Goal: Communication & Community: Answer question/provide support

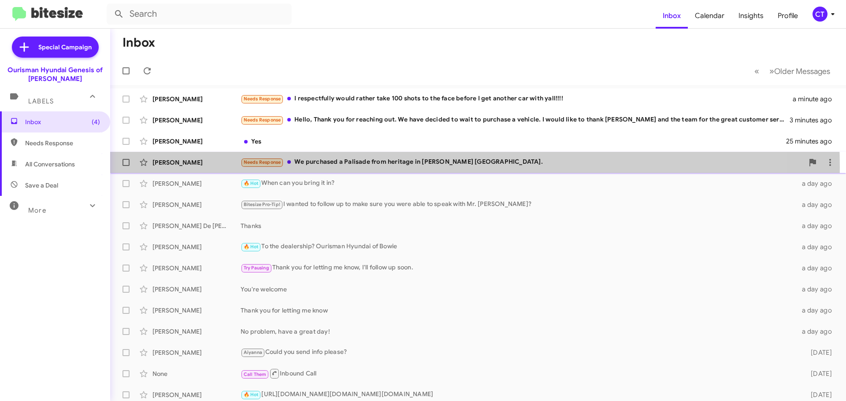
click at [365, 167] on div "Needs Response We purchased a Palisade from heritage in townson md." at bounding box center [522, 162] width 563 height 10
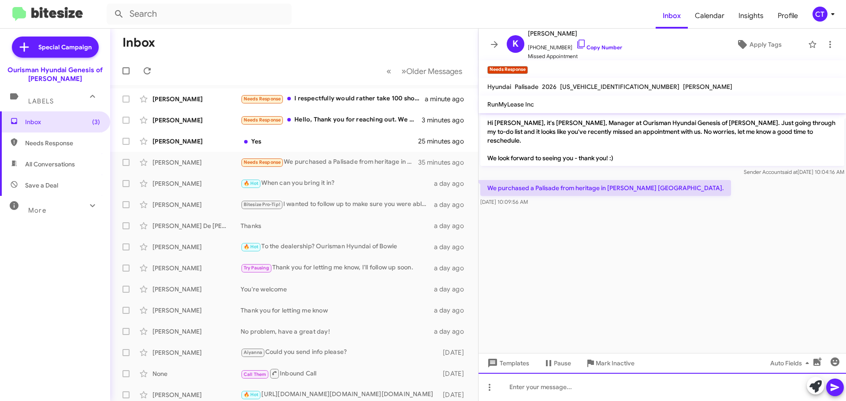
click at [556, 389] on div at bounding box center [661, 387] width 367 height 28
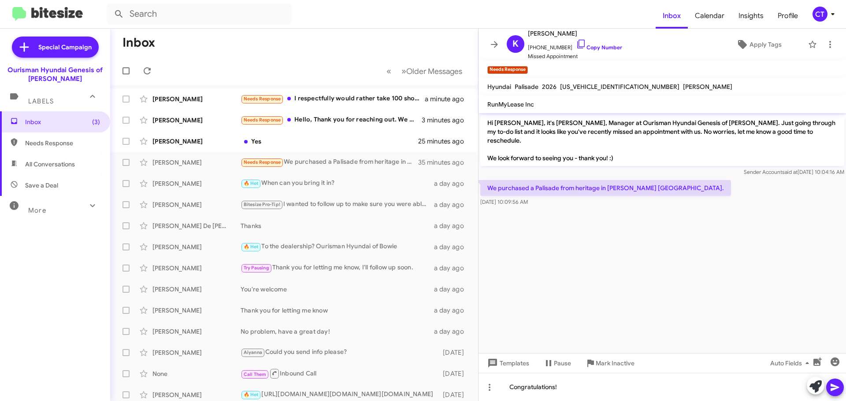
click at [839, 387] on icon at bounding box center [835, 387] width 11 height 11
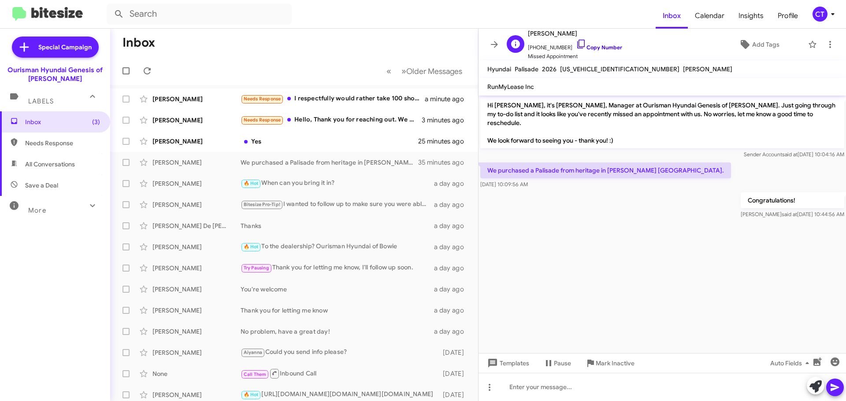
click at [576, 41] on icon at bounding box center [581, 44] width 11 height 11
drag, startPoint x: 526, startPoint y: 167, endPoint x: 546, endPoint y: 181, distance: 24.2
click at [546, 181] on div "We purchased a Palisade from heritage in townson md. Oct 8, 2025, 10:09:56 AM" at bounding box center [661, 176] width 367 height 30
copy div "We purchased a Palisade from heritage in townson md. Oct 8, 2025, 10:09:56 AM"
click at [827, 44] on icon at bounding box center [830, 44] width 11 height 11
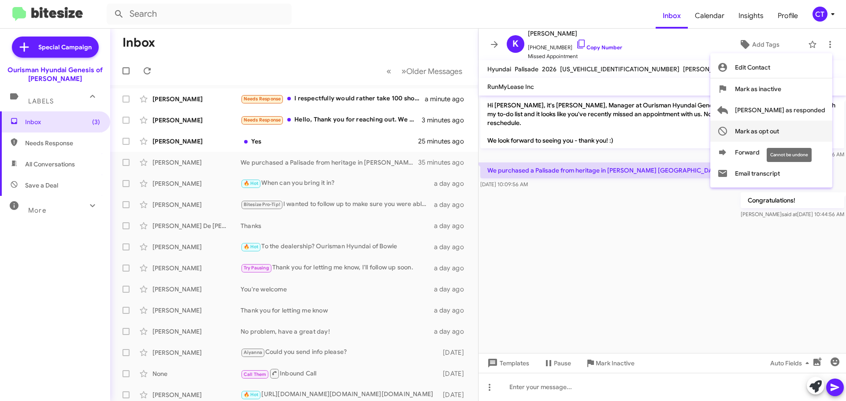
click at [779, 131] on span "Mark as opt out" at bounding box center [757, 131] width 44 height 21
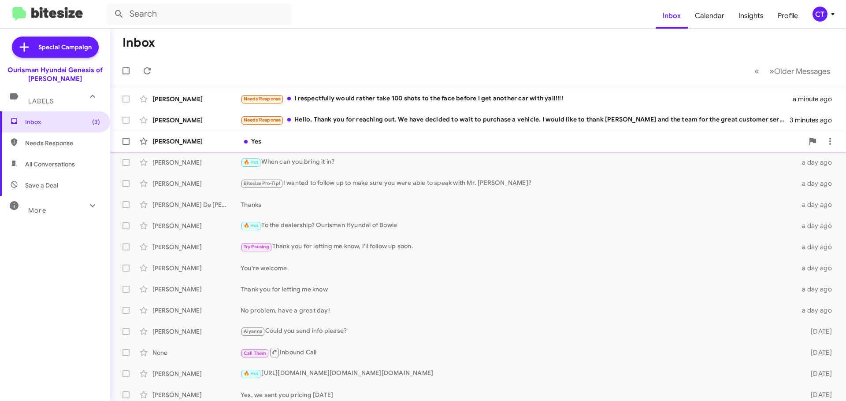
click at [379, 140] on div "Yes" at bounding box center [522, 141] width 563 height 9
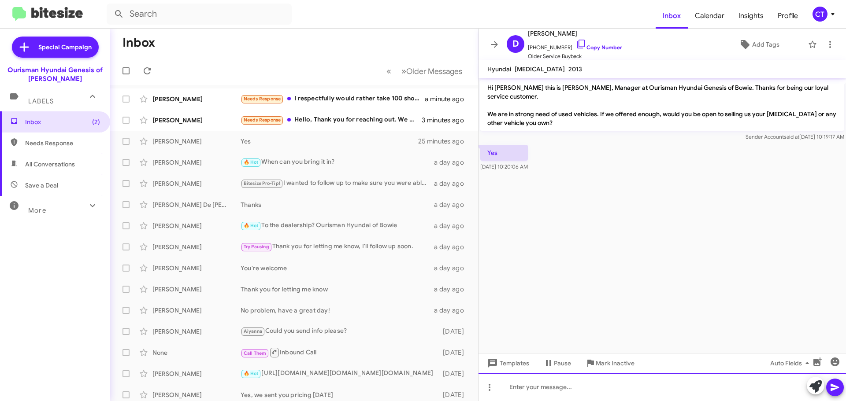
click at [547, 392] on div at bounding box center [661, 387] width 367 height 28
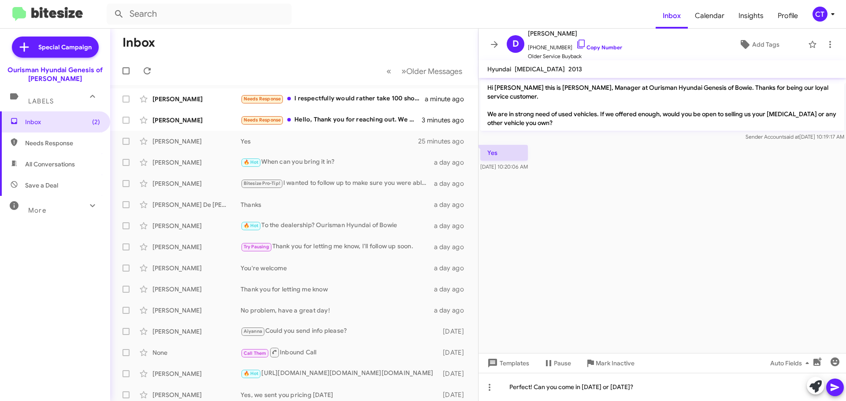
click at [839, 390] on icon at bounding box center [835, 387] width 11 height 11
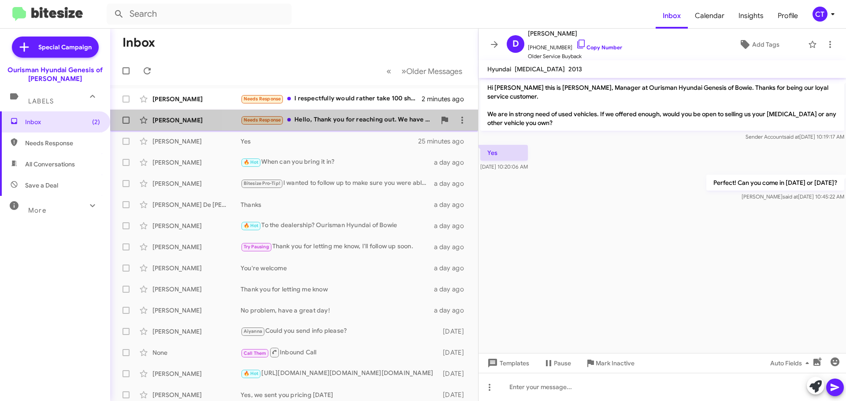
click at [338, 122] on div "Needs Response Hello, Thank you for reaching out. We have decided to wait to pu…" at bounding box center [338, 120] width 195 height 10
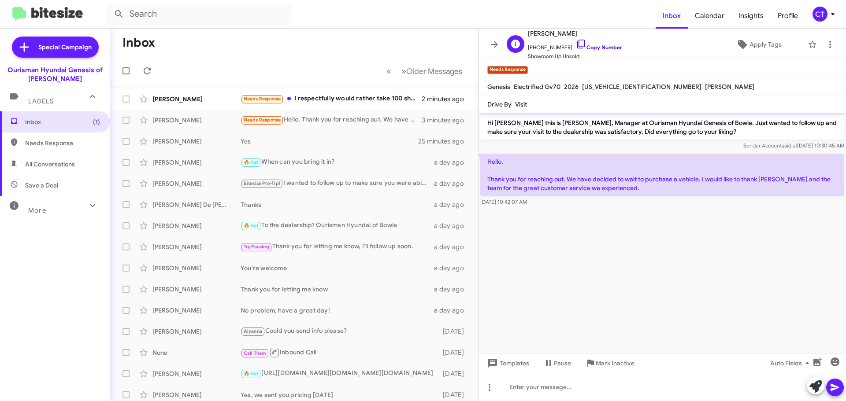
click at [576, 44] on icon at bounding box center [581, 44] width 11 height 11
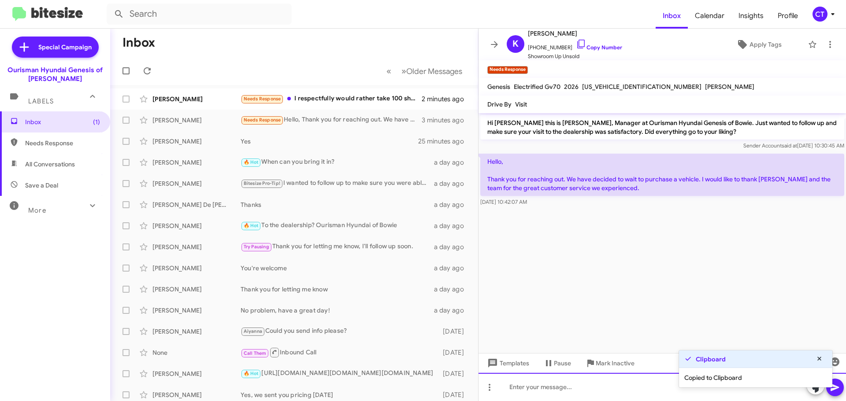
click at [538, 391] on div at bounding box center [661, 387] width 367 height 28
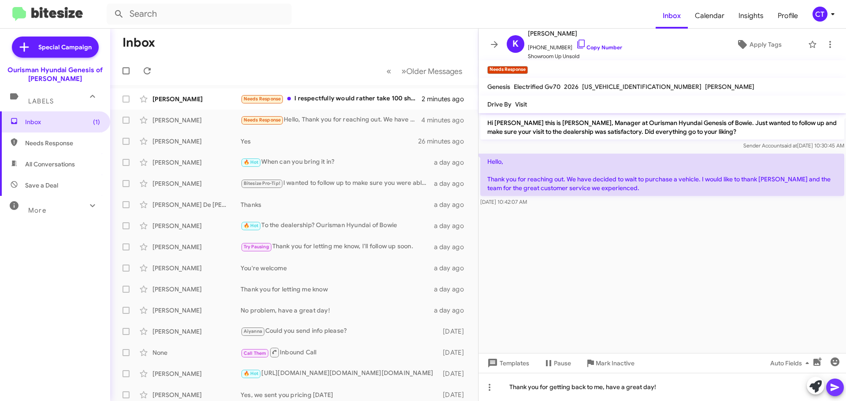
click at [838, 382] on icon at bounding box center [835, 387] width 11 height 11
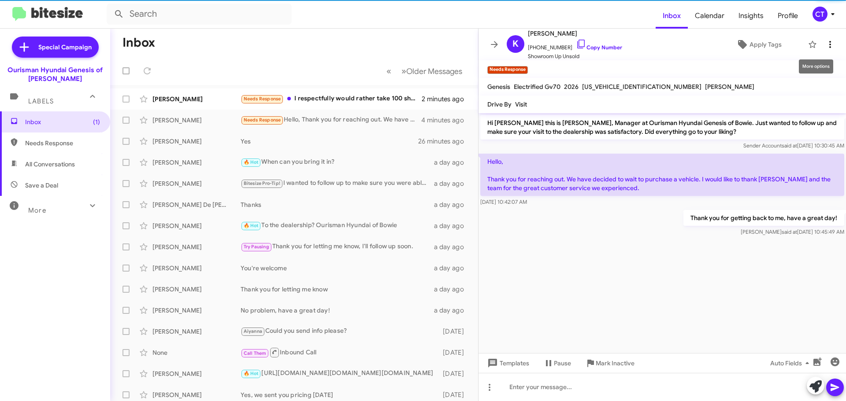
click at [825, 47] on icon at bounding box center [830, 44] width 11 height 11
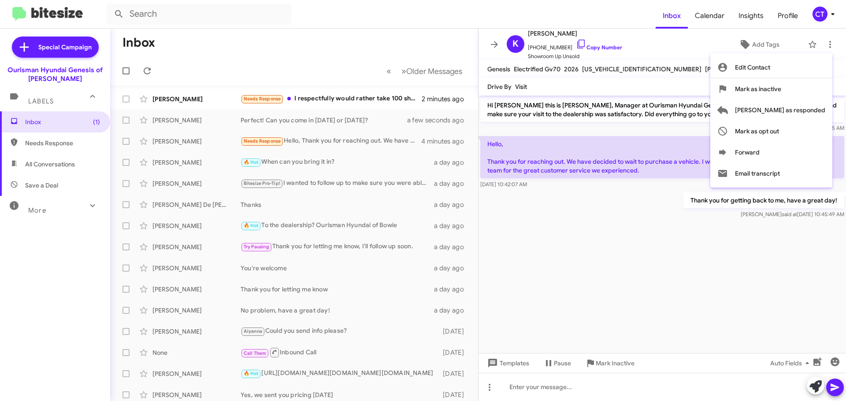
drag, startPoint x: 481, startPoint y: 142, endPoint x: 522, endPoint y: 169, distance: 49.6
click at [520, 156] on div at bounding box center [423, 200] width 846 height 401
click at [530, 189] on div "Hello, Thank you for reaching out. We have decided to wait to purchase a vehicl…" at bounding box center [661, 162] width 367 height 56
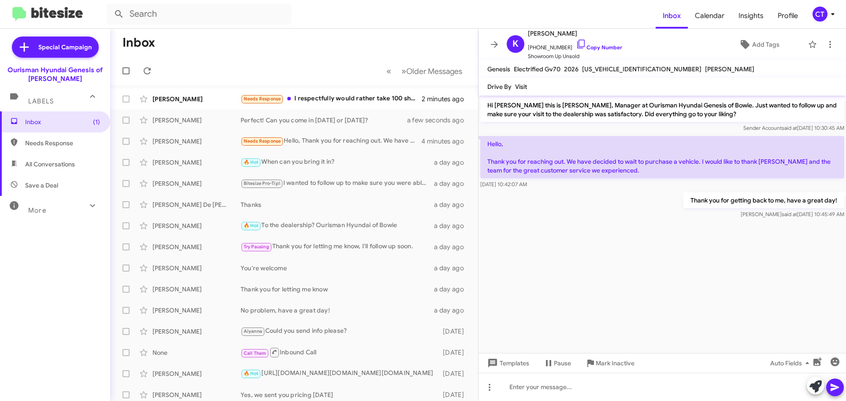
drag, startPoint x: 485, startPoint y: 136, endPoint x: 566, endPoint y: 183, distance: 93.6
click at [566, 183] on div "Hello, Thank you for reaching out. We have decided to wait to purchase a vehicl…" at bounding box center [662, 162] width 364 height 53
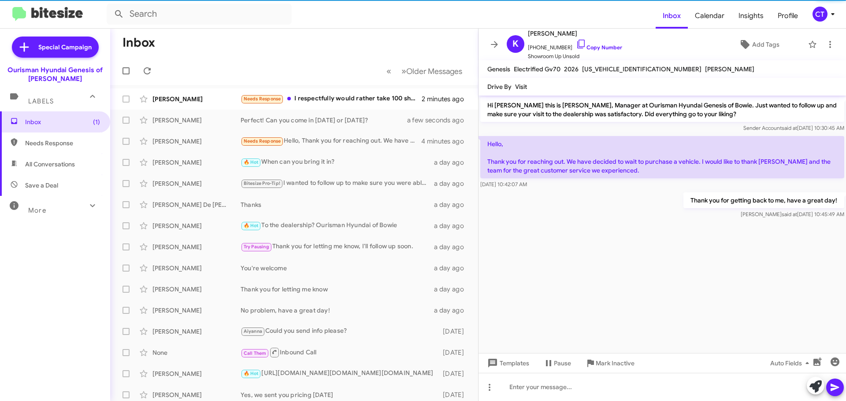
copy div "Hello, Thank you for reaching out. We have decided to wait to purchase a vehicl…"
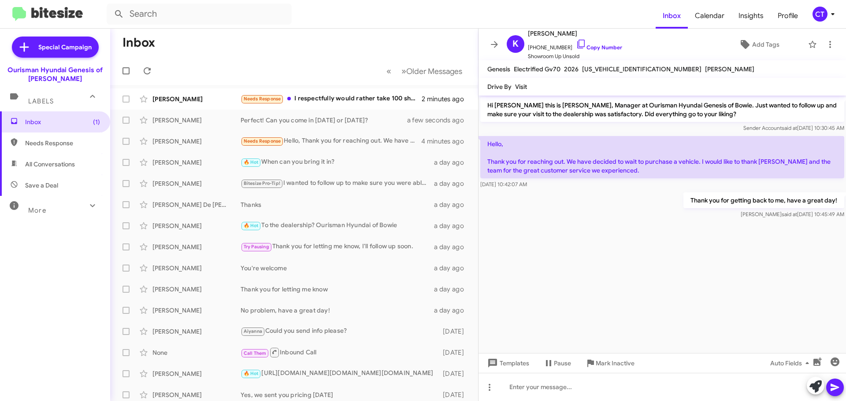
click at [830, 11] on icon at bounding box center [832, 14] width 11 height 11
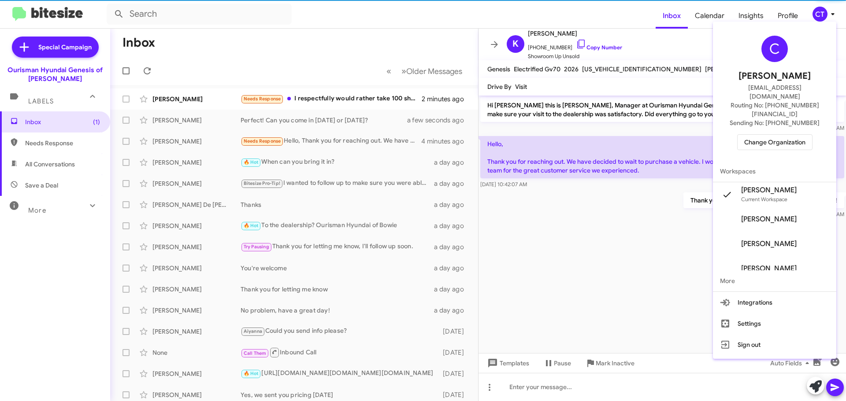
drag, startPoint x: 688, startPoint y: 235, endPoint x: 716, endPoint y: 219, distance: 33.2
click at [688, 234] on div at bounding box center [423, 200] width 846 height 401
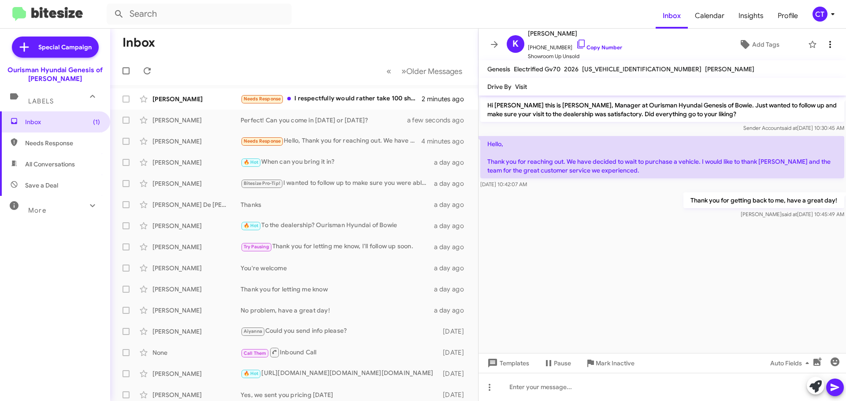
click at [821, 44] on span at bounding box center [830, 44] width 18 height 11
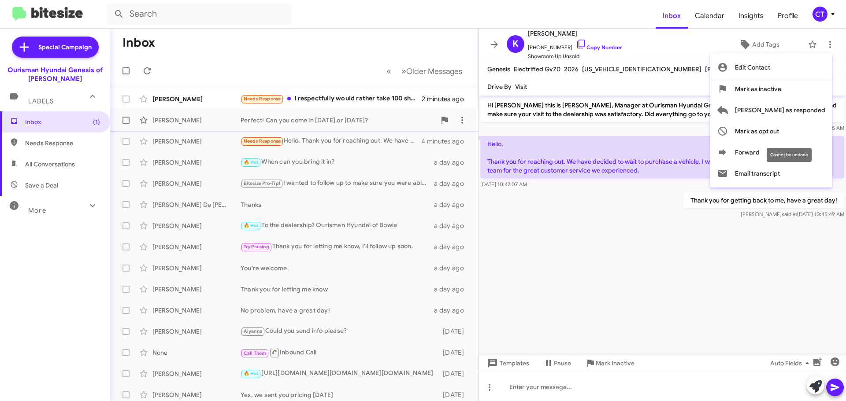
click at [779, 130] on span "Mark as opt out" at bounding box center [757, 131] width 44 height 21
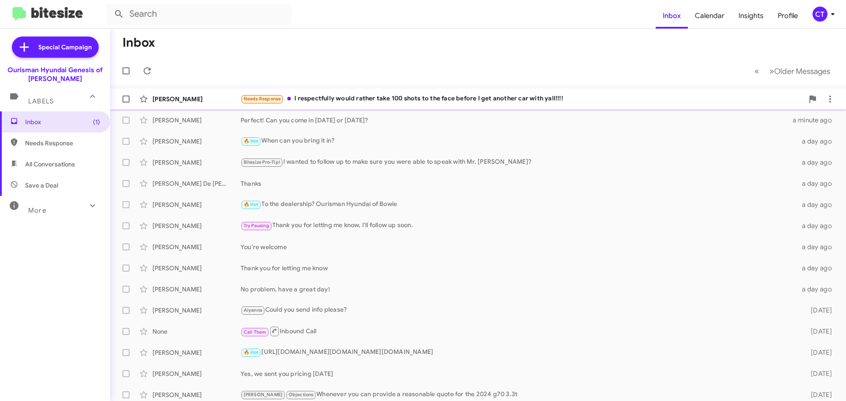
click at [348, 103] on div "Needs Response I respectfully would rather take 100 shots to the face before I …" at bounding box center [522, 99] width 563 height 10
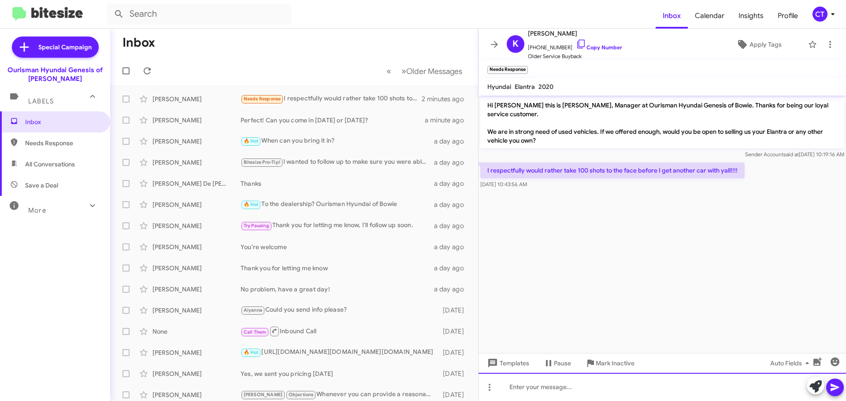
click at [557, 385] on div at bounding box center [661, 387] width 367 height 28
click at [545, 386] on div "Have a greatday!" at bounding box center [661, 387] width 367 height 28
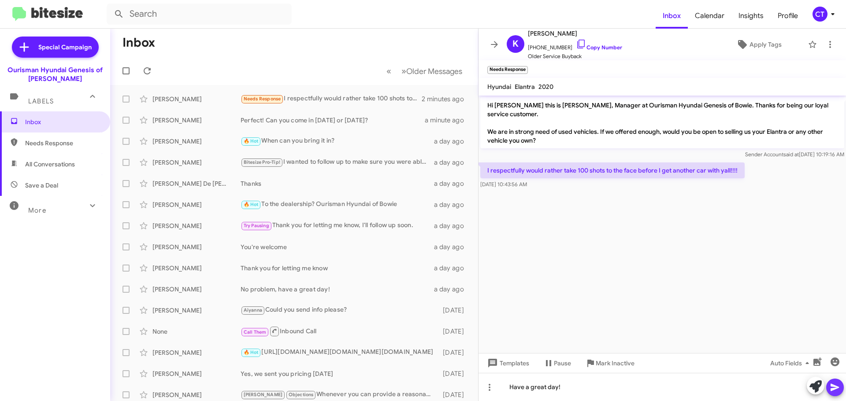
click at [836, 386] on icon at bounding box center [835, 387] width 11 height 11
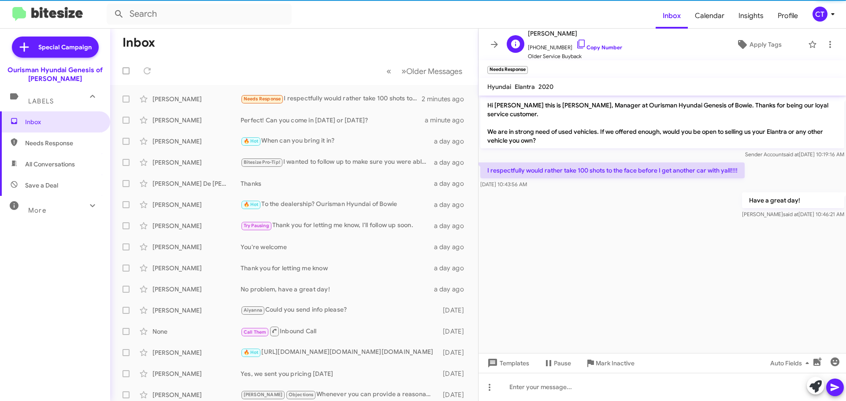
click at [569, 37] on span "Kareem Jenkins" at bounding box center [575, 33] width 94 height 11
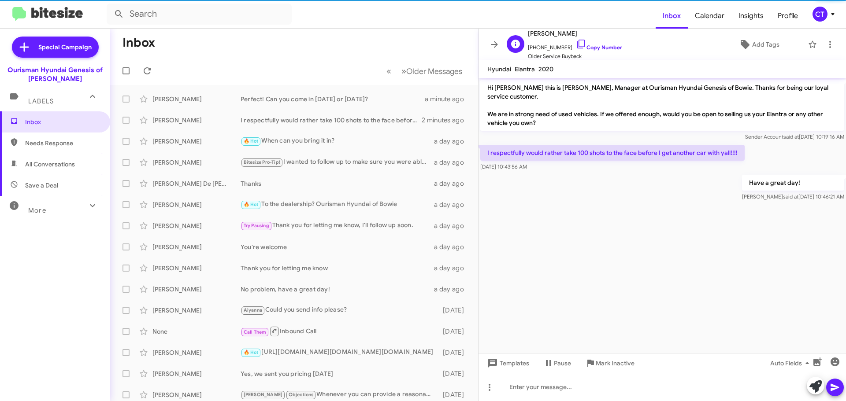
drag, startPoint x: 571, startPoint y: 41, endPoint x: 550, endPoint y: 43, distance: 20.9
click at [576, 41] on icon at bounding box center [581, 44] width 11 height 11
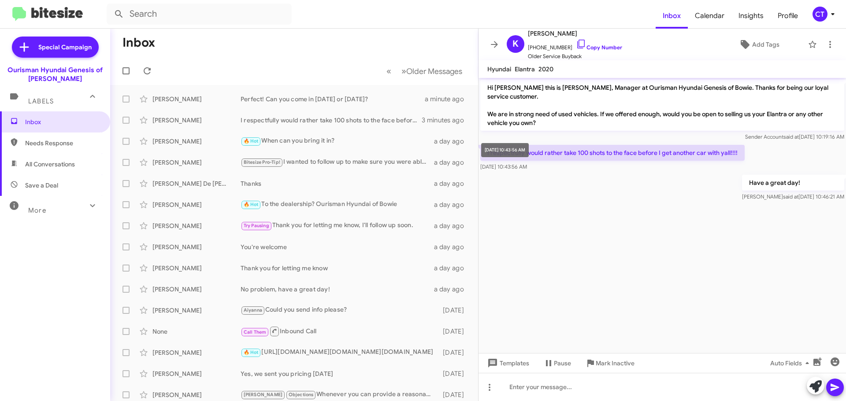
drag, startPoint x: 486, startPoint y: 148, endPoint x: 534, endPoint y: 169, distance: 52.2
click at [534, 169] on div "I respectfully would rather take 100 shots to the face before I get another car…" at bounding box center [612, 158] width 264 height 26
copy div "I respectfully would rather take 100 shots to the face before I get another car…"
click at [824, 52] on button at bounding box center [830, 45] width 18 height 18
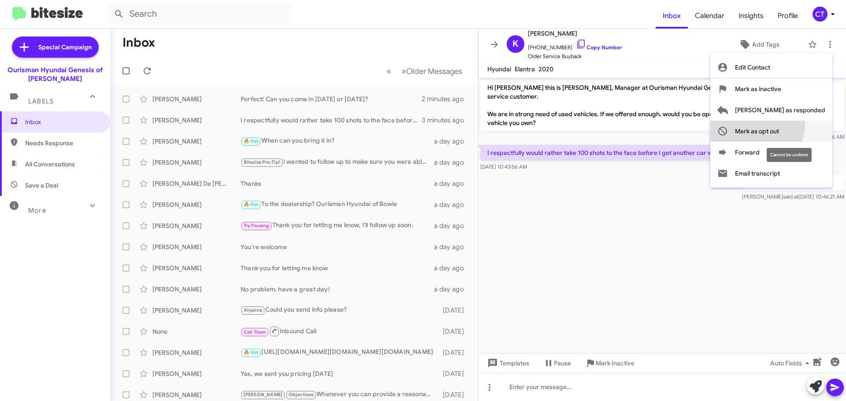
click at [779, 125] on span "Mark as opt out" at bounding box center [757, 131] width 44 height 21
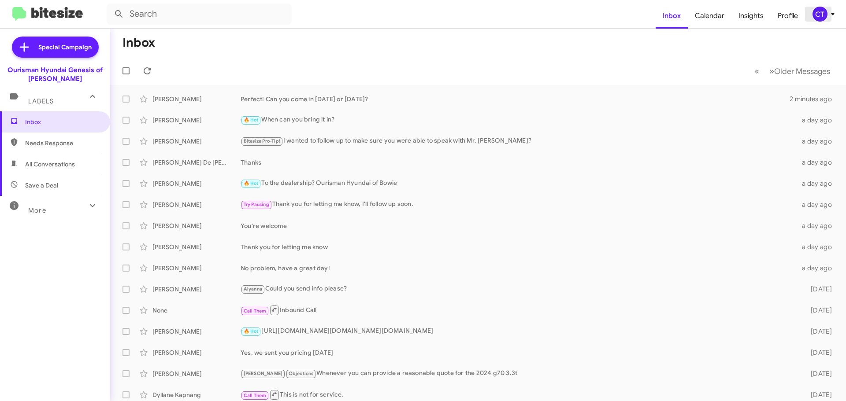
drag, startPoint x: 818, startPoint y: 17, endPoint x: 812, endPoint y: 16, distance: 6.3
click at [815, 15] on div "CT" at bounding box center [819, 14] width 15 height 15
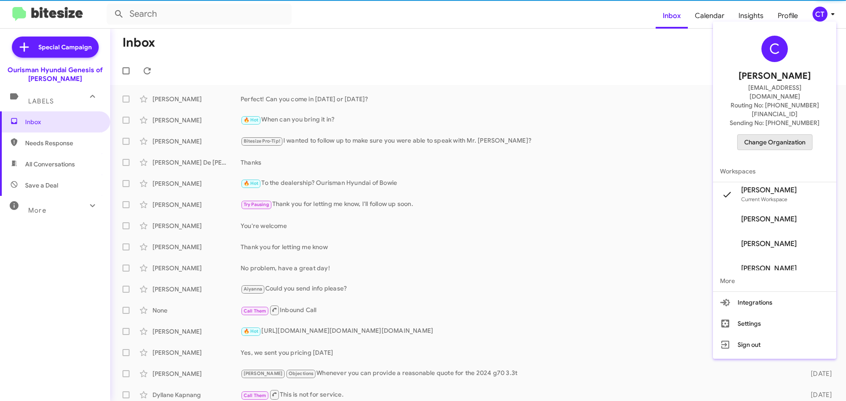
click at [782, 135] on span "Change Organization" at bounding box center [774, 142] width 61 height 15
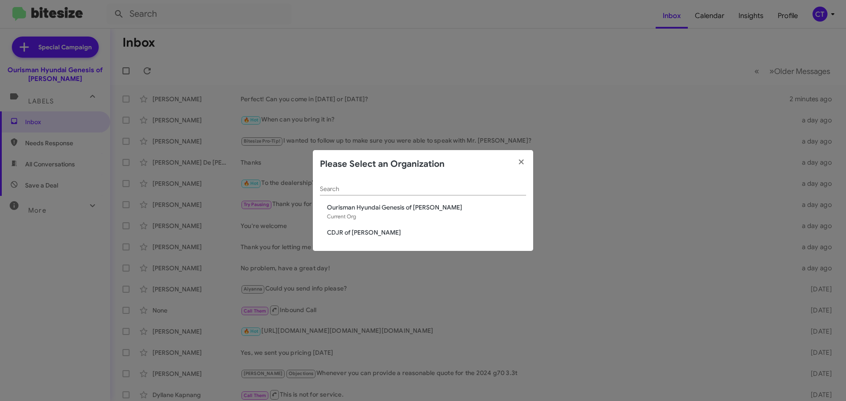
click at [366, 240] on div "Search Ourisman Hyundai Genesis of Bowie Current Org CDJR of Bowie" at bounding box center [423, 214] width 220 height 73
click at [365, 233] on span "CDJR of [PERSON_NAME]" at bounding box center [426, 232] width 199 height 9
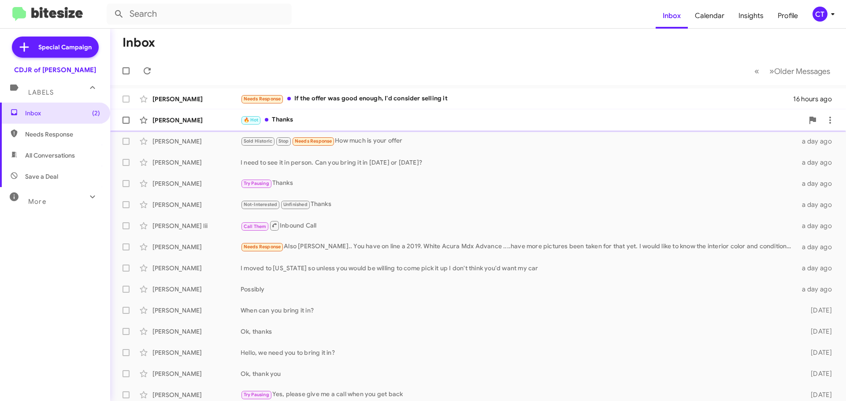
click at [327, 116] on div "🔥 Hot Thanks" at bounding box center [522, 120] width 563 height 10
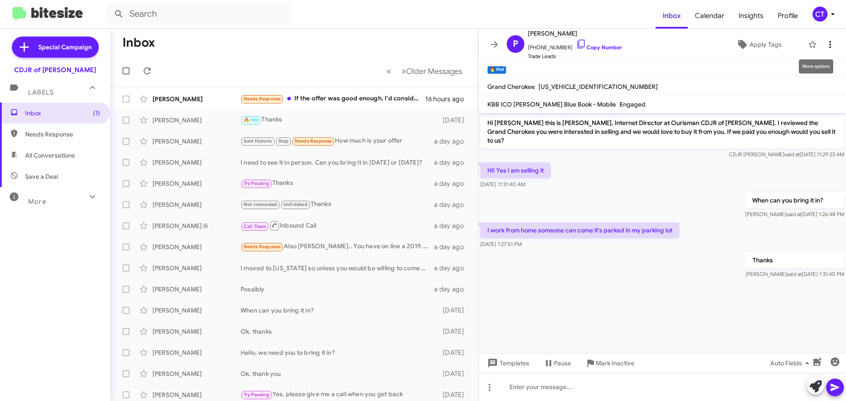
click at [826, 46] on icon at bounding box center [830, 44] width 11 height 11
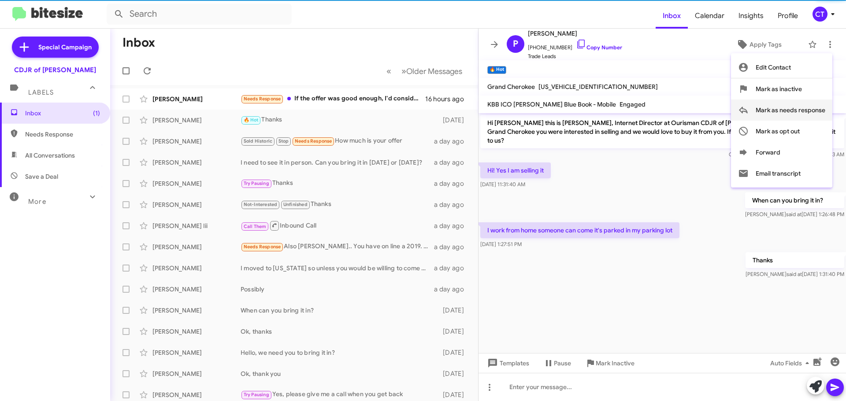
click at [816, 109] on span "Mark as needs response" at bounding box center [791, 110] width 70 height 21
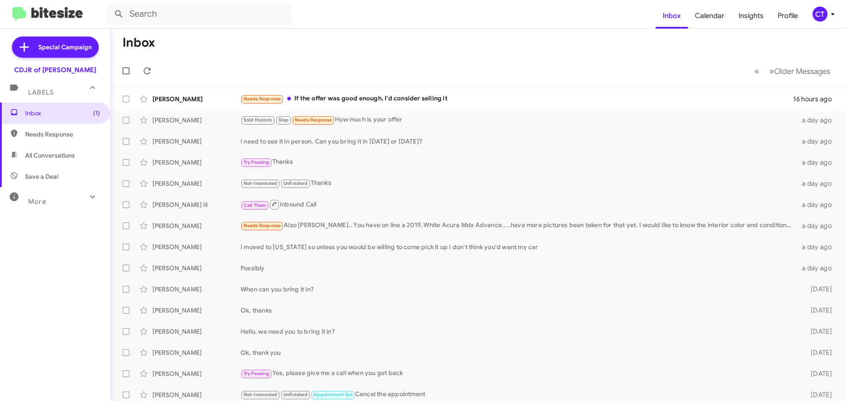
click at [55, 134] on span "Needs Response" at bounding box center [62, 134] width 75 height 9
type input "in:needs-response"
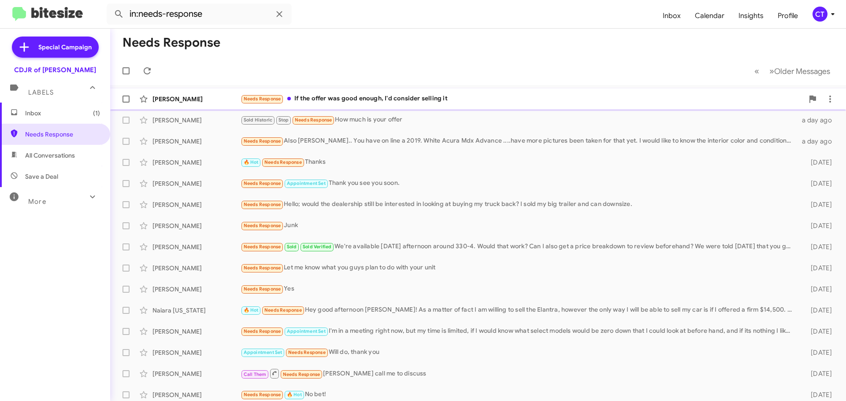
click at [355, 95] on div "Needs Response If the offer was good enough, I'd consider selling it" at bounding box center [522, 99] width 563 height 10
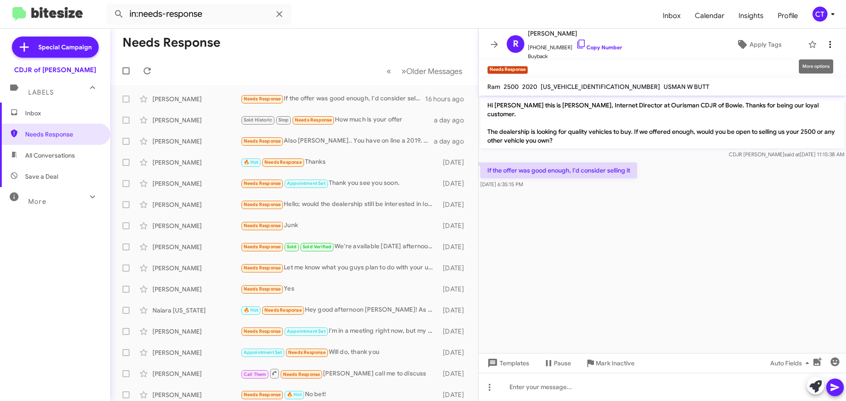
click at [826, 41] on icon at bounding box center [830, 44] width 11 height 11
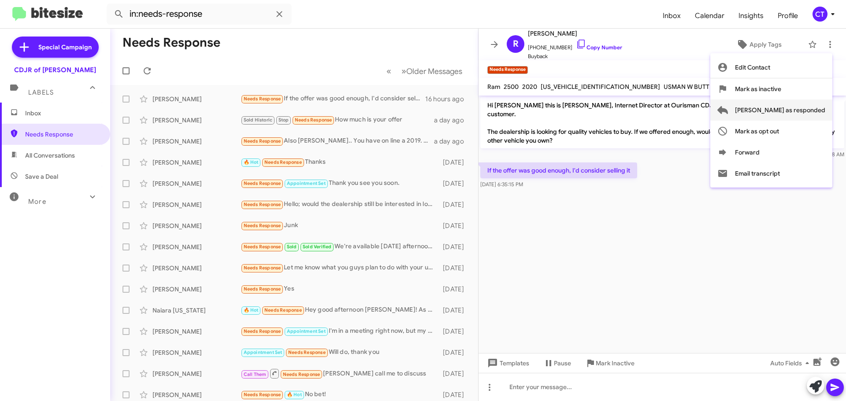
click at [812, 110] on span "Mark as responded" at bounding box center [780, 110] width 90 height 21
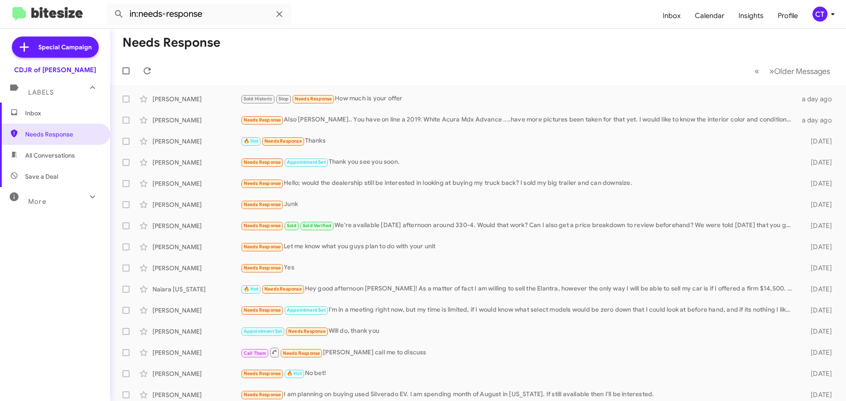
click at [37, 115] on span "Inbox" at bounding box center [62, 113] width 75 height 9
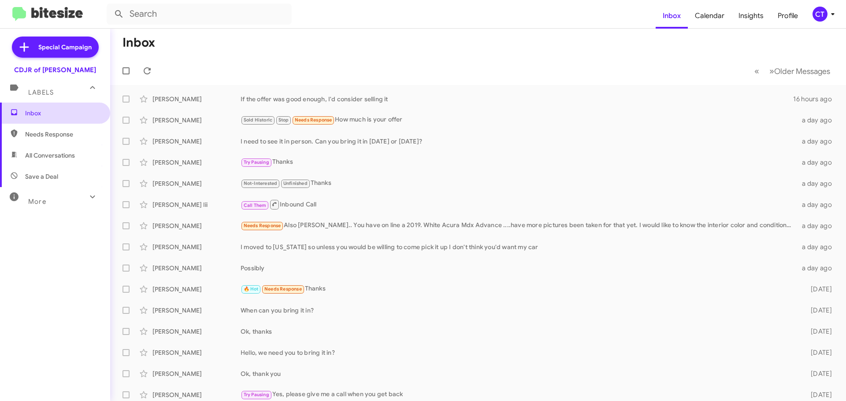
click at [34, 121] on span "Inbox" at bounding box center [55, 113] width 110 height 21
click at [830, 15] on icon at bounding box center [832, 14] width 11 height 11
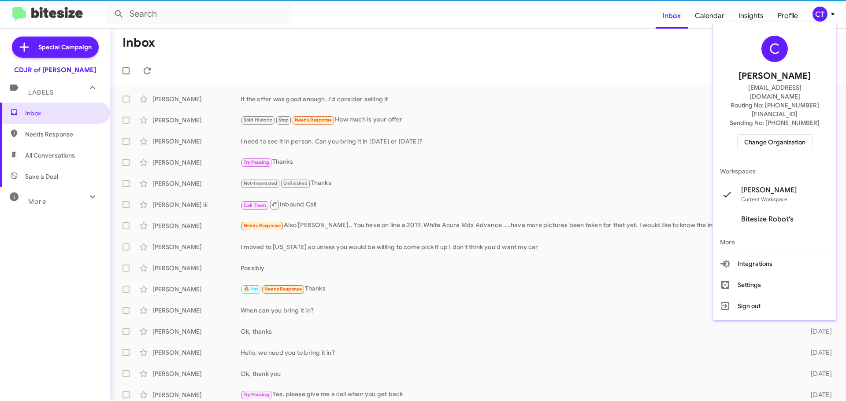
click at [789, 135] on span "Change Organization" at bounding box center [774, 142] width 61 height 15
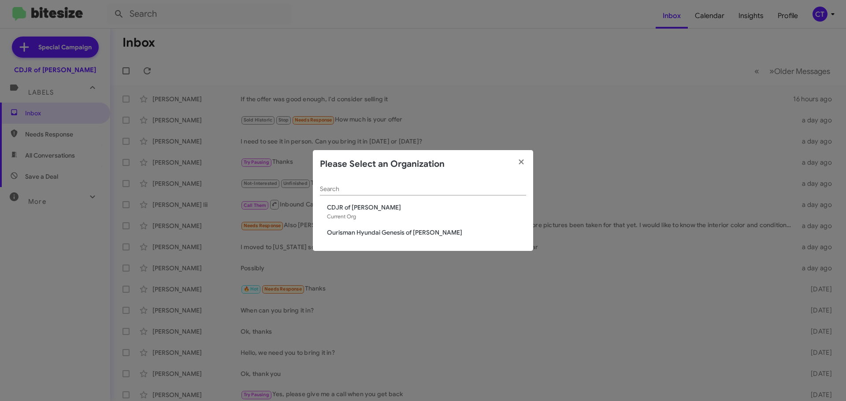
click at [363, 233] on span "Ourisman Hyundai Genesis of Bowie" at bounding box center [426, 232] width 199 height 9
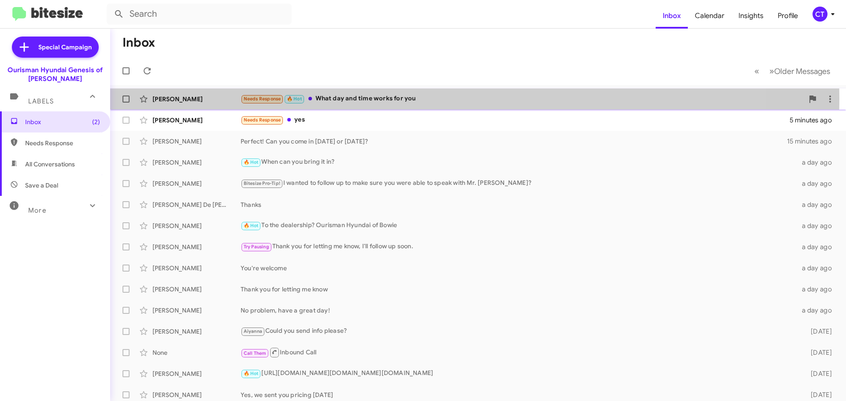
drag, startPoint x: 355, startPoint y: 98, endPoint x: 358, endPoint y: 104, distance: 6.5
click at [355, 98] on div "Needs Response 🔥 Hot What day and time works for you" at bounding box center [522, 99] width 563 height 10
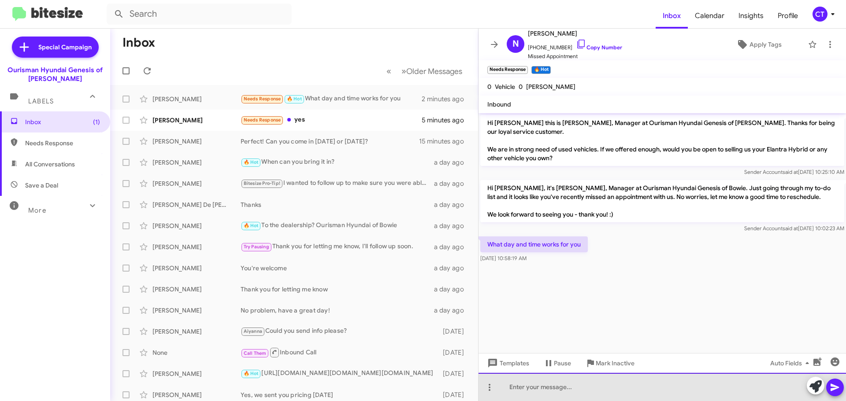
click at [541, 392] on div at bounding box center [661, 387] width 367 height 28
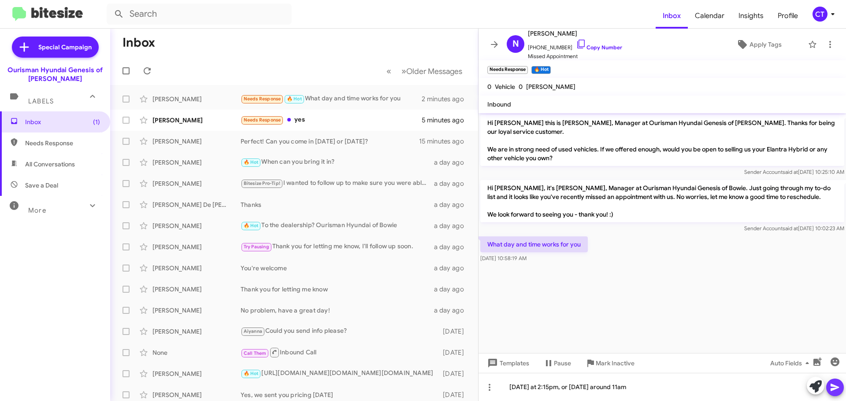
click at [831, 393] on icon at bounding box center [835, 387] width 11 height 11
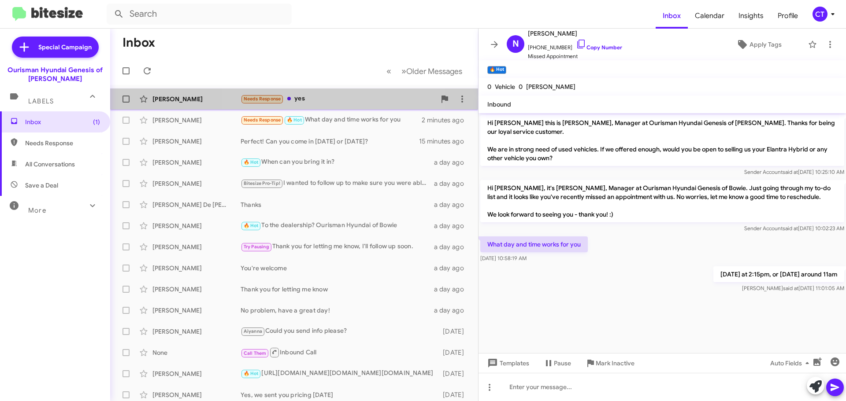
click at [319, 90] on div "Tenesia Crook Needs Response yes 5 minutes ago" at bounding box center [294, 99] width 354 height 18
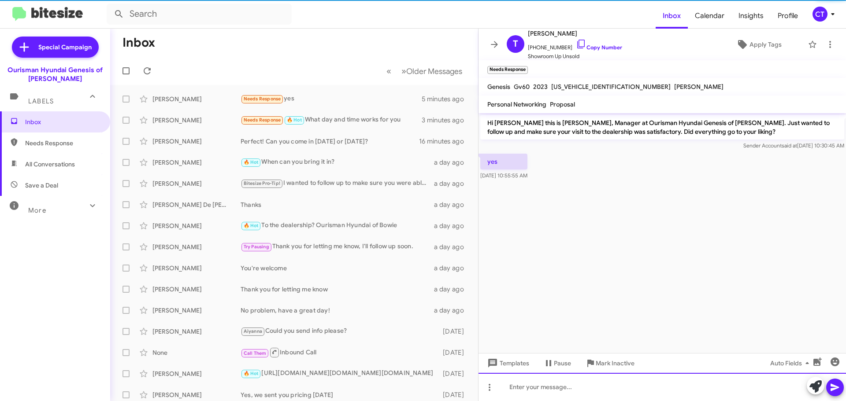
click at [569, 393] on div at bounding box center [661, 387] width 367 height 28
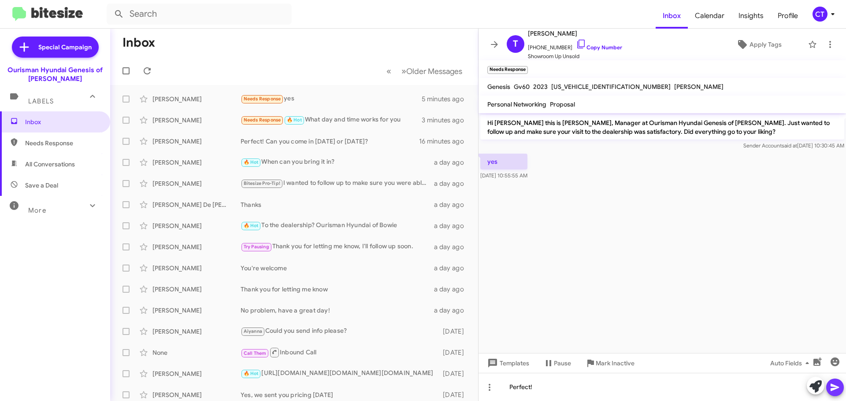
click at [838, 385] on icon at bounding box center [835, 387] width 11 height 11
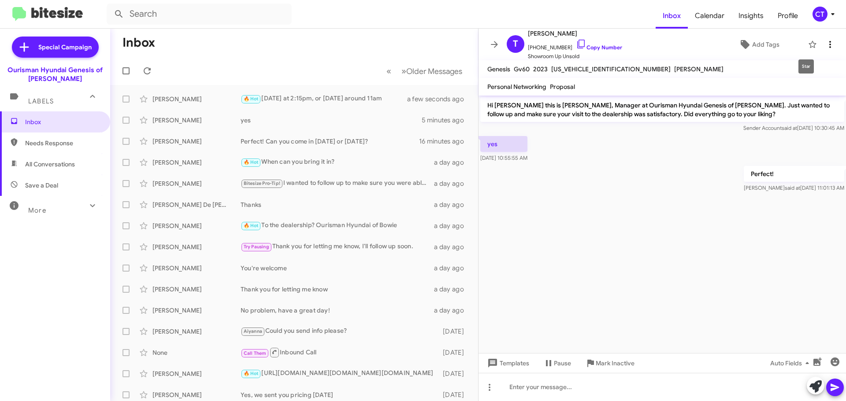
click at [821, 41] on span at bounding box center [830, 44] width 18 height 11
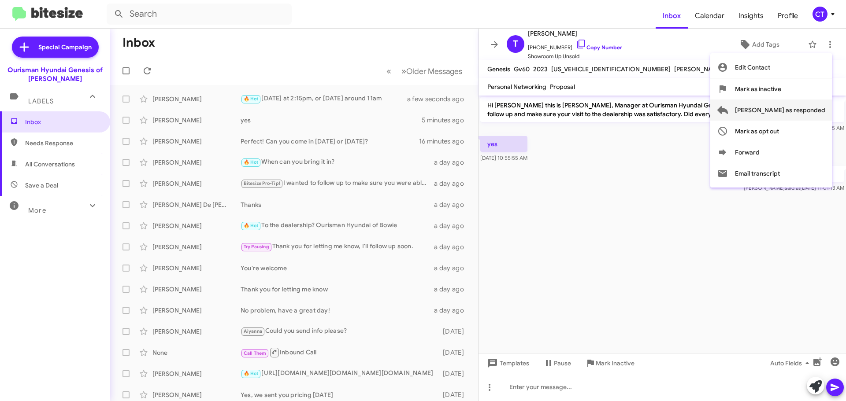
click at [809, 112] on span "Mark as responded" at bounding box center [780, 110] width 90 height 21
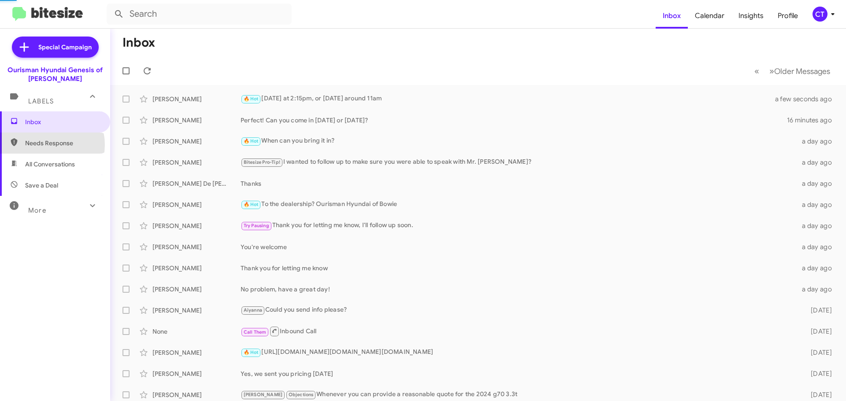
click at [45, 145] on span "Needs Response" at bounding box center [62, 143] width 75 height 9
type input "in:needs-response"
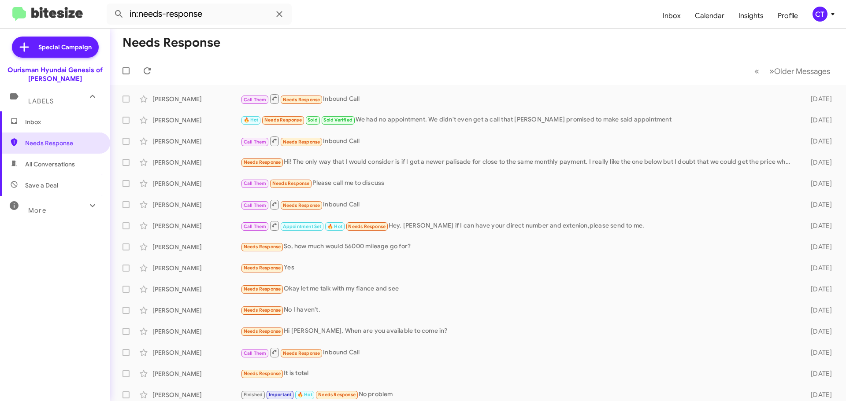
click at [511, 45] on mat-toolbar-row "Needs Response" at bounding box center [478, 43] width 736 height 28
click at [832, 15] on icon at bounding box center [832, 14] width 11 height 11
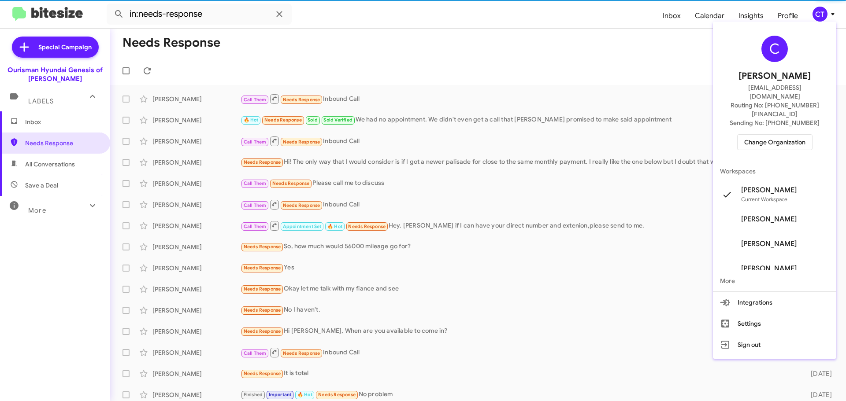
click at [798, 135] on span "Change Organization" at bounding box center [774, 142] width 61 height 15
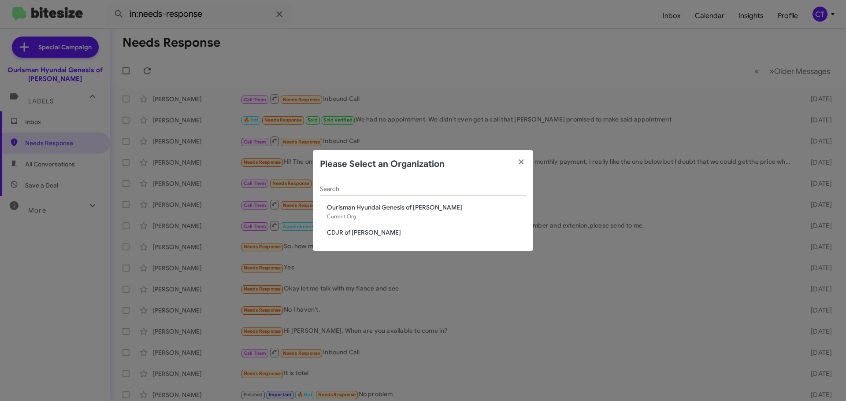
click at [358, 234] on span "CDJR of [PERSON_NAME]" at bounding box center [426, 232] width 199 height 9
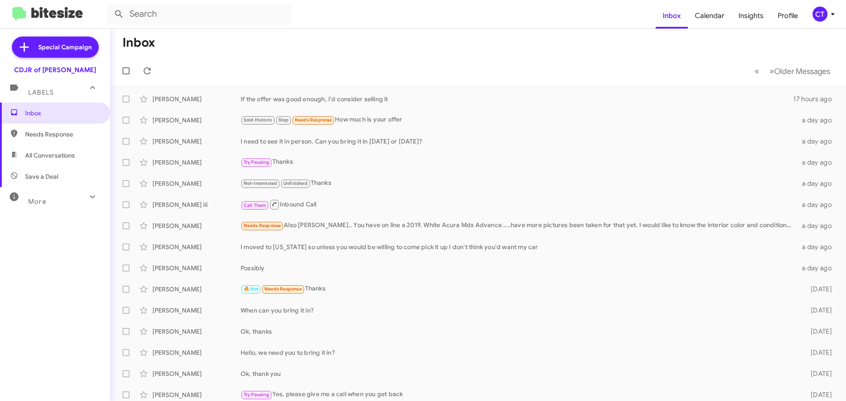
click at [826, 12] on div "CT" at bounding box center [819, 14] width 15 height 15
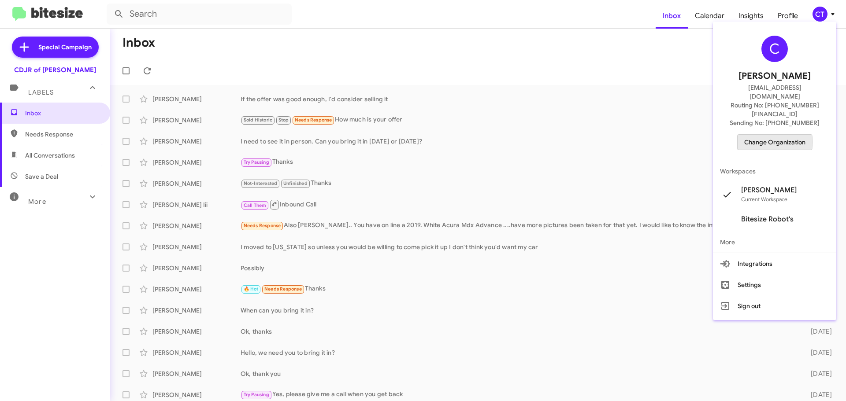
click at [775, 135] on span "Change Organization" at bounding box center [774, 142] width 61 height 15
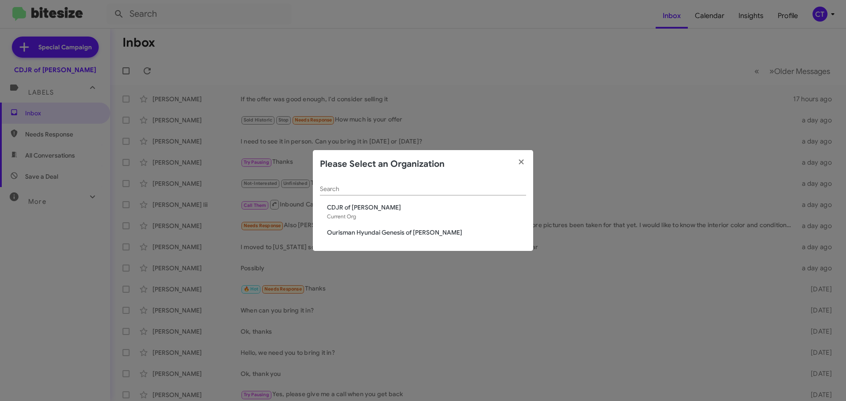
drag, startPoint x: 354, startPoint y: 230, endPoint x: 351, endPoint y: 233, distance: 4.7
click at [354, 230] on span "Ourisman Hyundai Genesis of [PERSON_NAME]" at bounding box center [426, 232] width 199 height 9
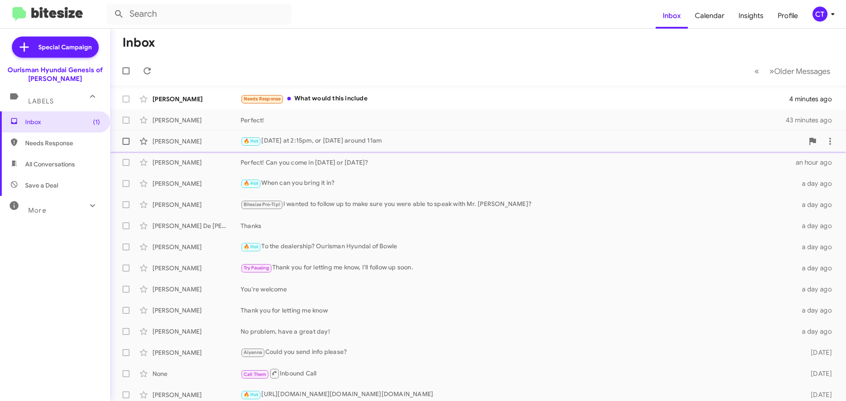
drag, startPoint x: 318, startPoint y: 94, endPoint x: 354, endPoint y: 136, distance: 55.3
click at [318, 94] on div "Needs Response What would this include" at bounding box center [515, 99] width 549 height 10
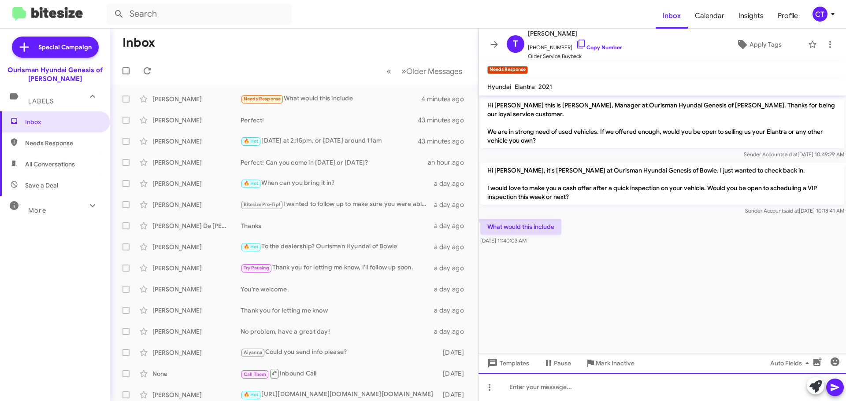
click at [571, 391] on div at bounding box center [661, 387] width 367 height 28
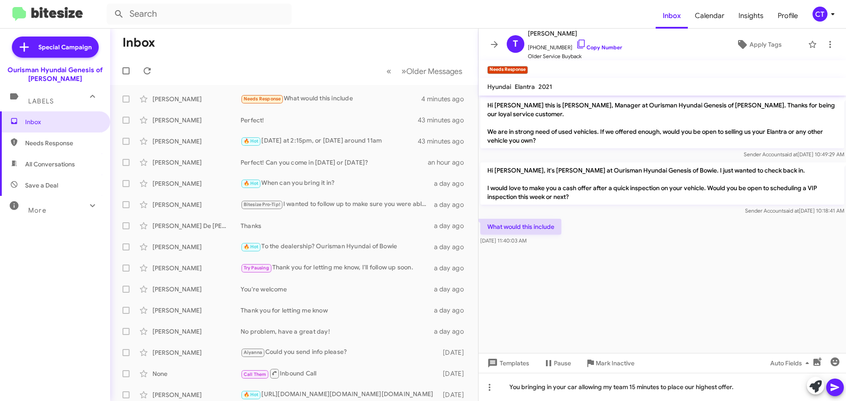
click at [839, 391] on icon at bounding box center [835, 387] width 11 height 11
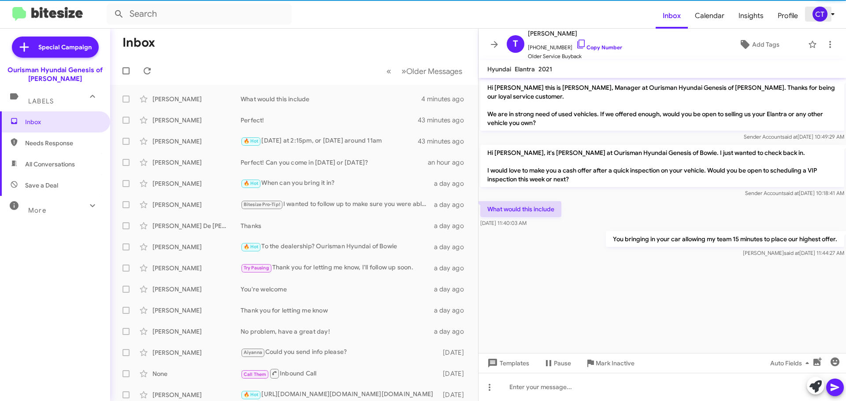
click at [834, 15] on icon at bounding box center [832, 14] width 11 height 11
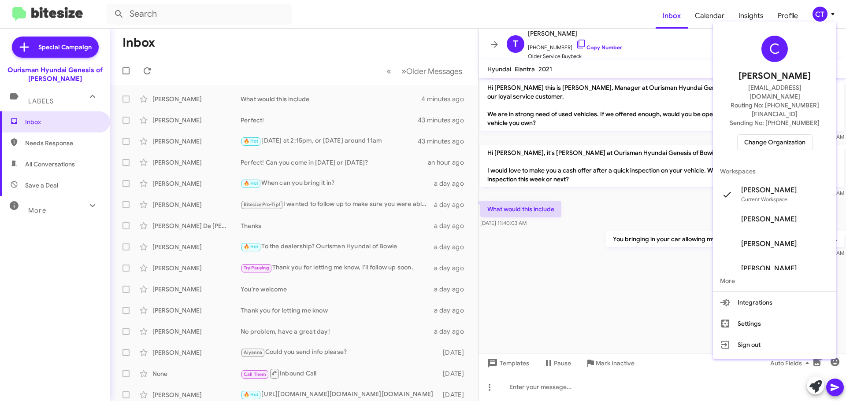
click at [766, 135] on span "Change Organization" at bounding box center [774, 142] width 61 height 15
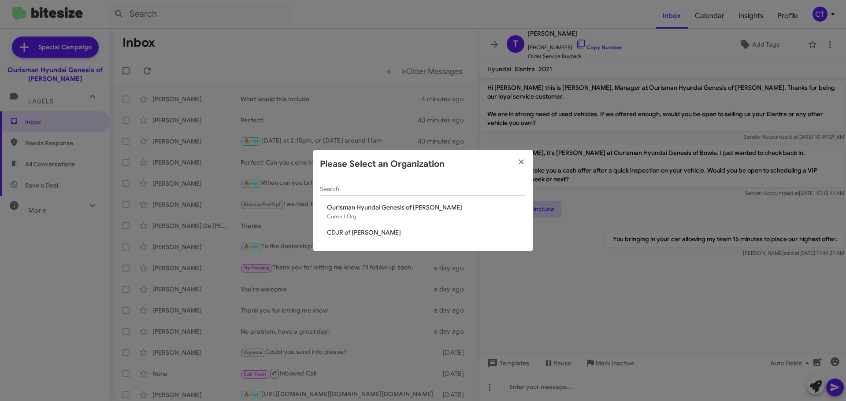
drag, startPoint x: 381, startPoint y: 232, endPoint x: 374, endPoint y: 235, distance: 7.1
click at [380, 232] on span "CDJR of [PERSON_NAME]" at bounding box center [426, 232] width 199 height 9
